Goal: Task Accomplishment & Management: Manage account settings

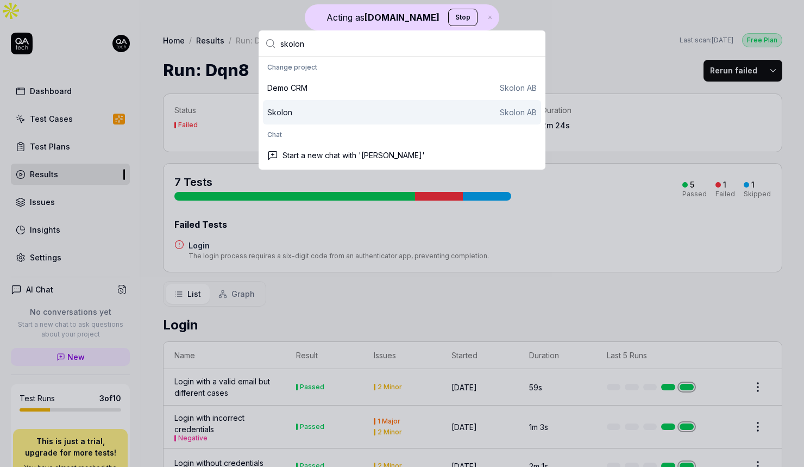
type input "skolon"
click at [345, 112] on div "[PERSON_NAME] AB" at bounding box center [401, 111] width 269 height 11
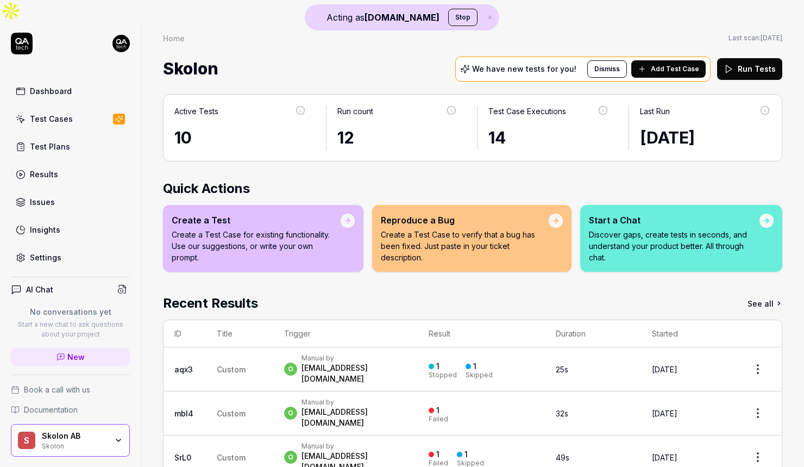
scroll to position [21, 0]
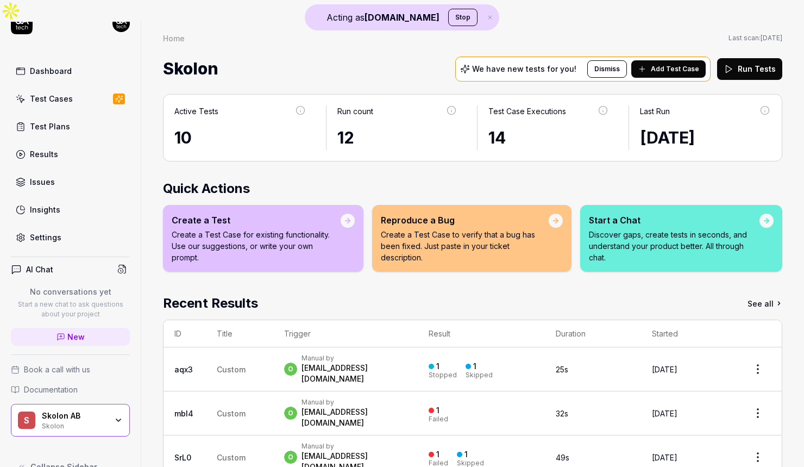
click at [82, 227] on link "Settings" at bounding box center [70, 237] width 119 height 21
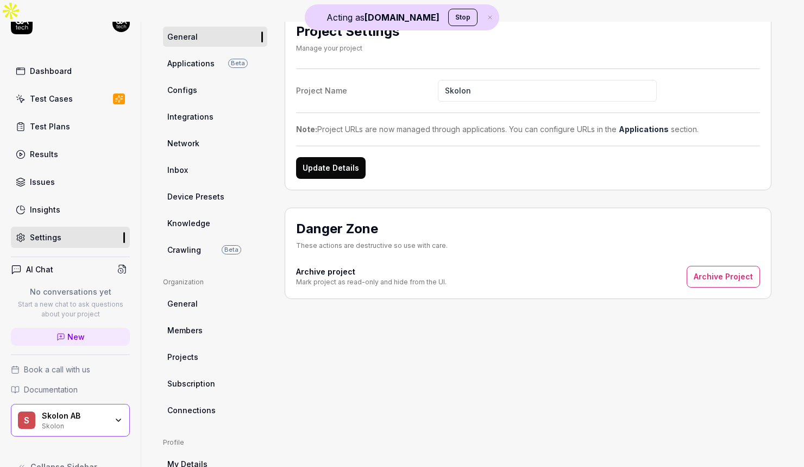
scroll to position [78, 0]
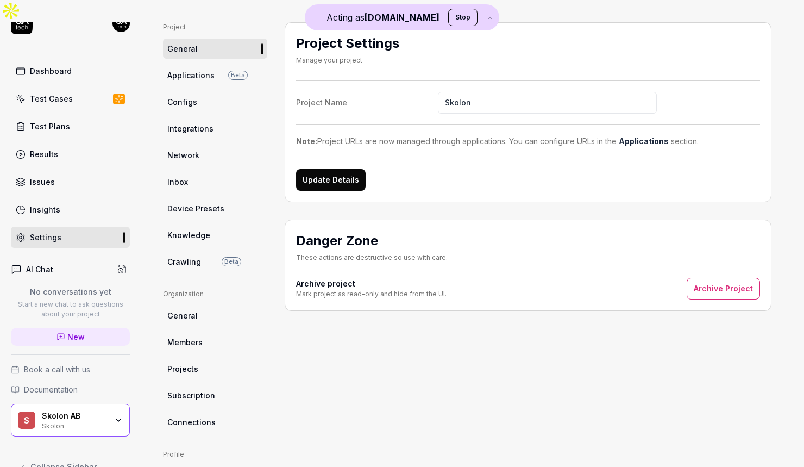
click at [203, 389] on span "Subscription" at bounding box center [191, 394] width 48 height 11
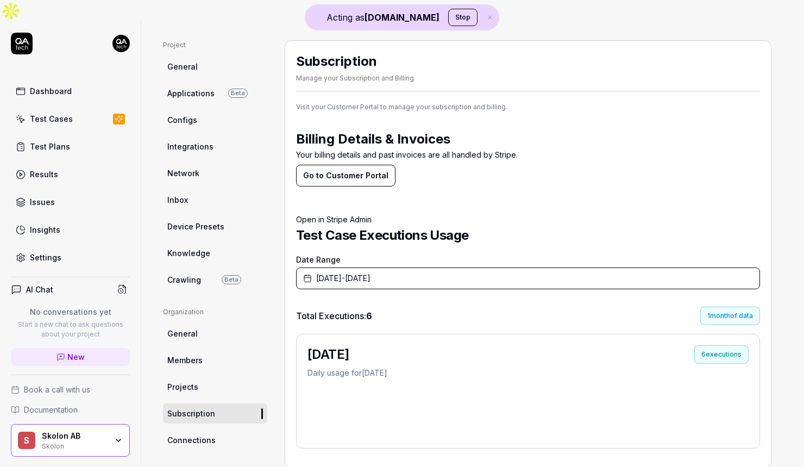
scroll to position [52, 0]
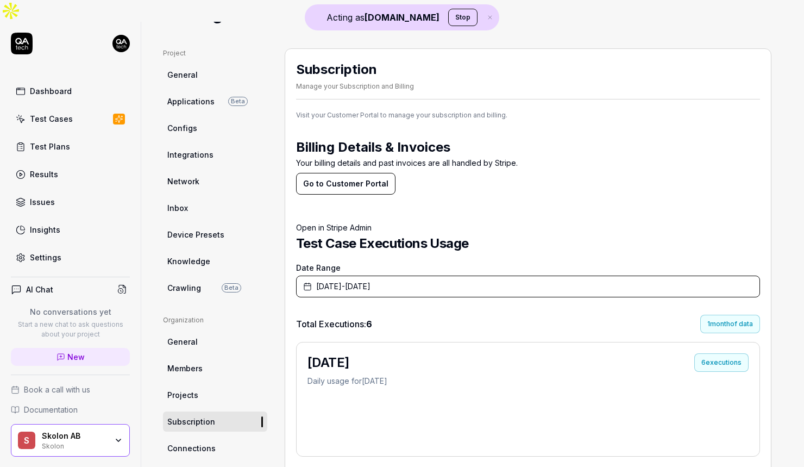
click at [370, 173] on button "Go to Customer Portal" at bounding box center [345, 184] width 99 height 22
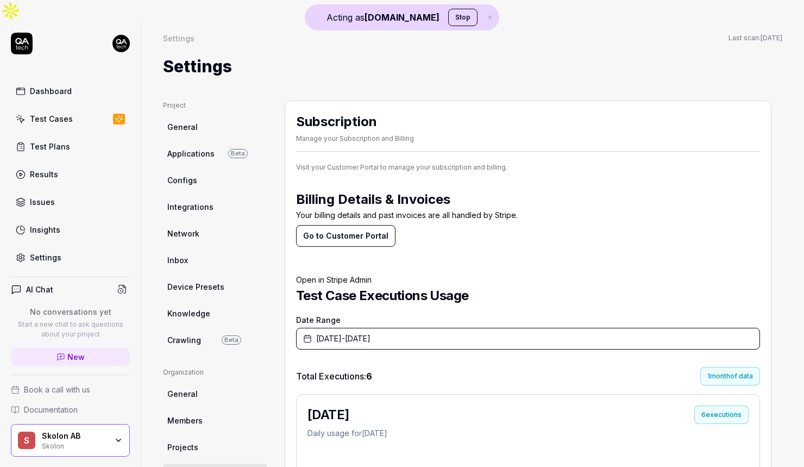
click at [64, 80] on link "Dashboard" at bounding box center [70, 90] width 119 height 21
